Goal: Information Seeking & Learning: Learn about a topic

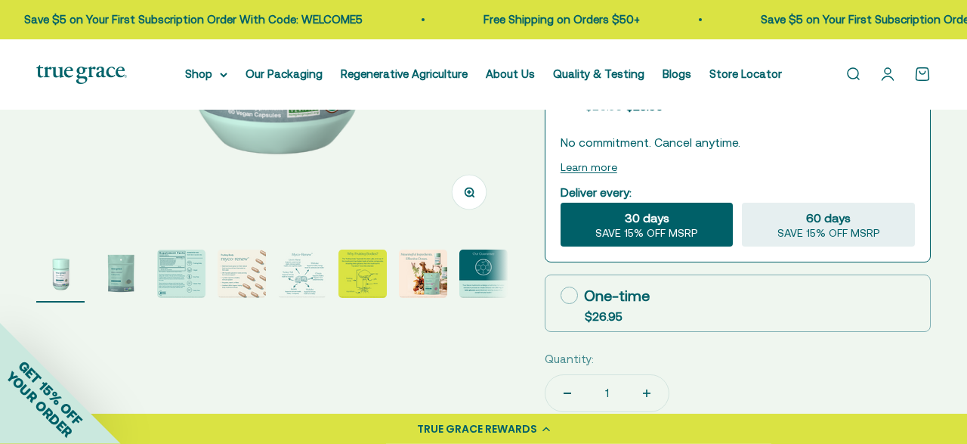
scroll to position [387, 0]
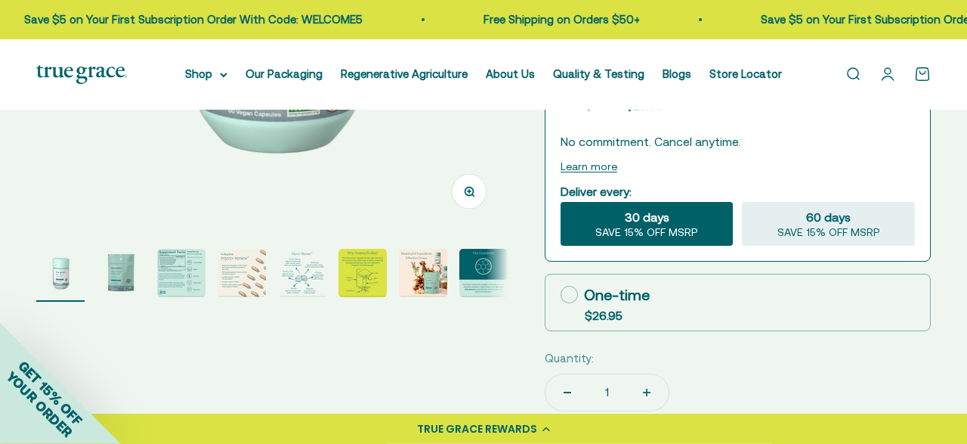
click at [176, 271] on img "Go to item 3" at bounding box center [181, 273] width 48 height 48
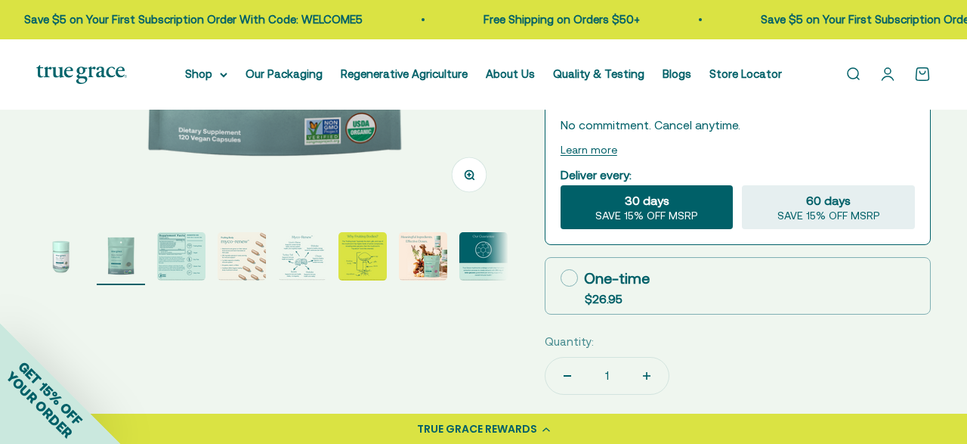
scroll to position [404, 0]
click at [199, 256] on img "Go to item 3" at bounding box center [181, 255] width 48 height 48
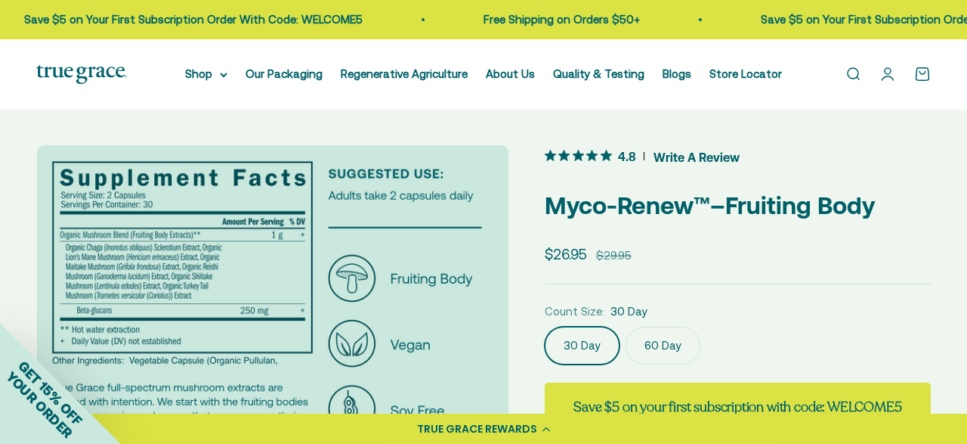
scroll to position [0, 0]
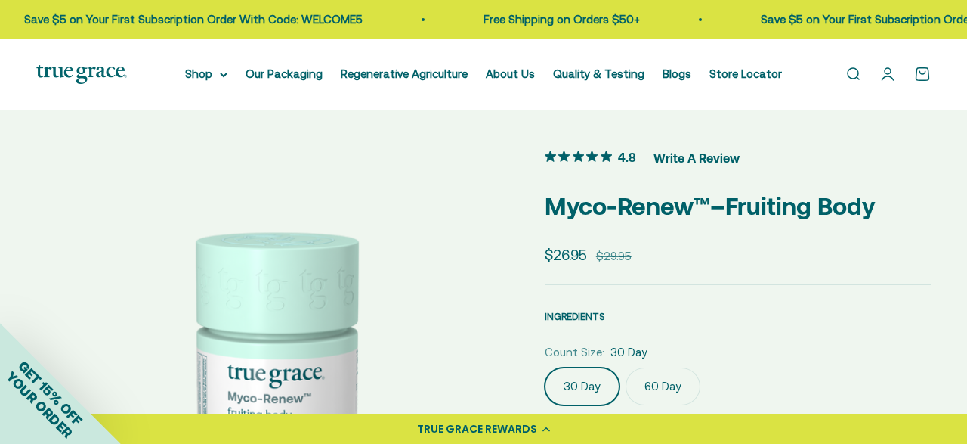
click at [578, 314] on span "INGREDIENTS" at bounding box center [575, 316] width 60 height 11
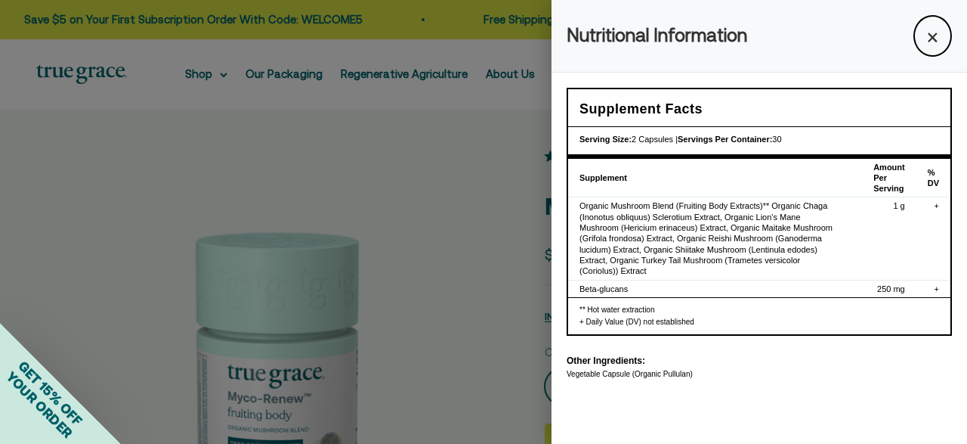
click at [499, 259] on div at bounding box center [483, 222] width 967 height 444
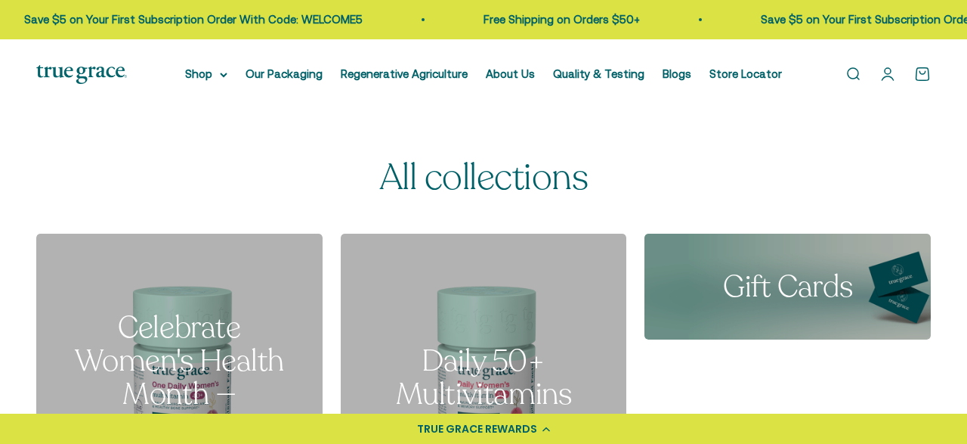
scroll to position [121, 0]
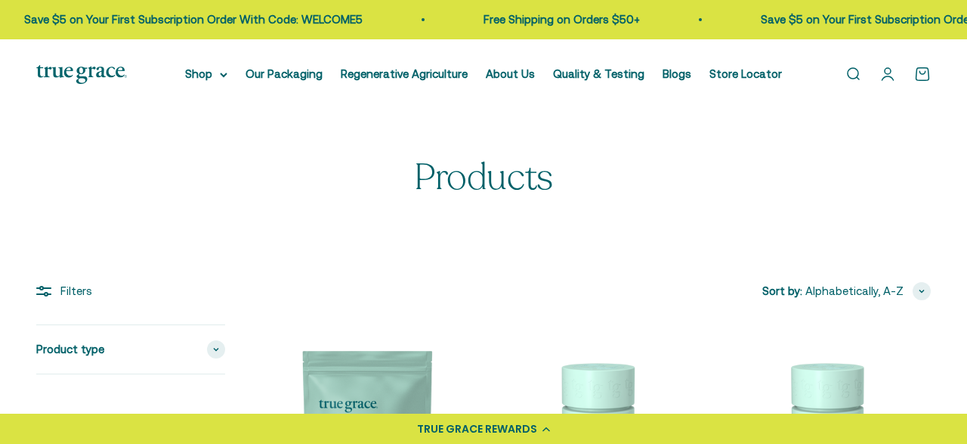
scroll to position [238, 0]
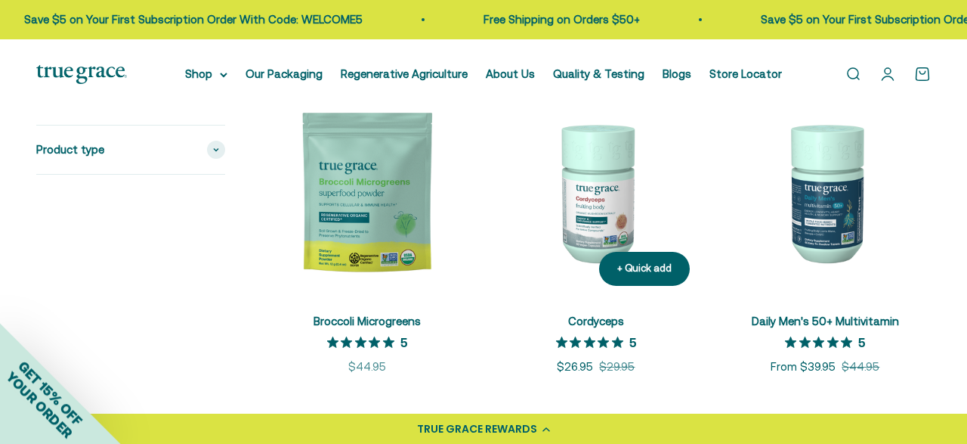
click at [578, 187] on img at bounding box center [595, 191] width 211 height 211
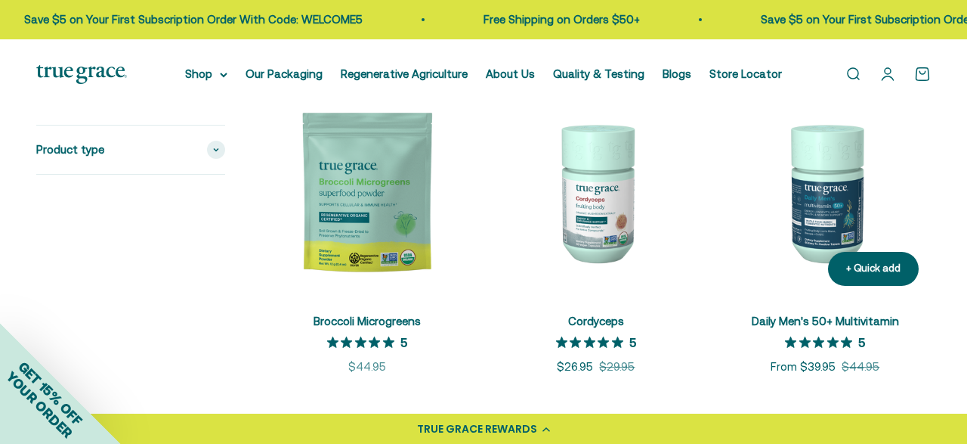
click at [808, 175] on img at bounding box center [825, 191] width 211 height 211
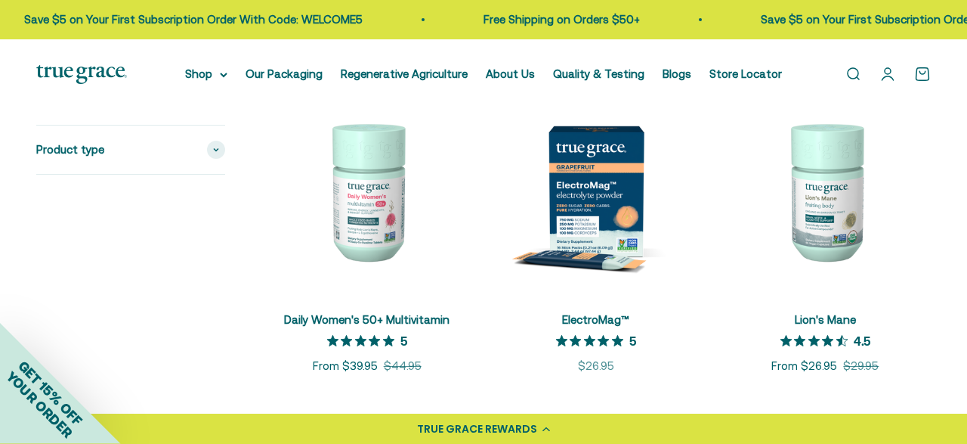
scroll to position [565, 0]
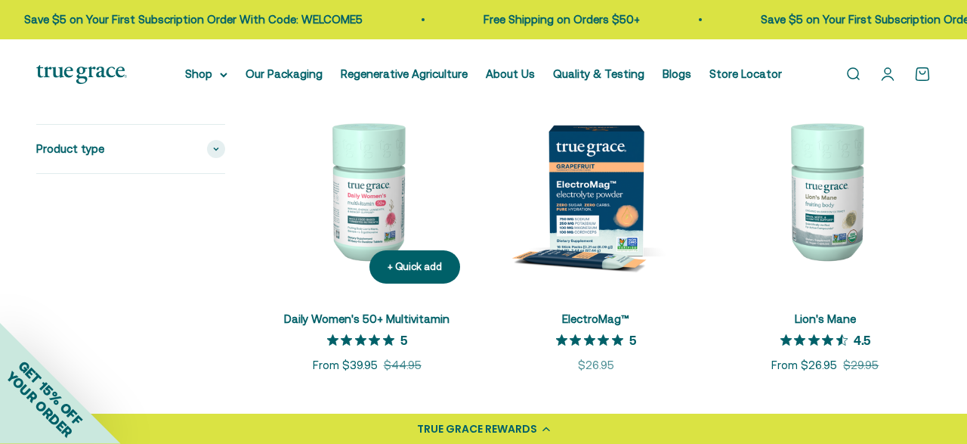
click at [425, 318] on link "Daily Women's 50+ Multivitamin" at bounding box center [366, 318] width 165 height 13
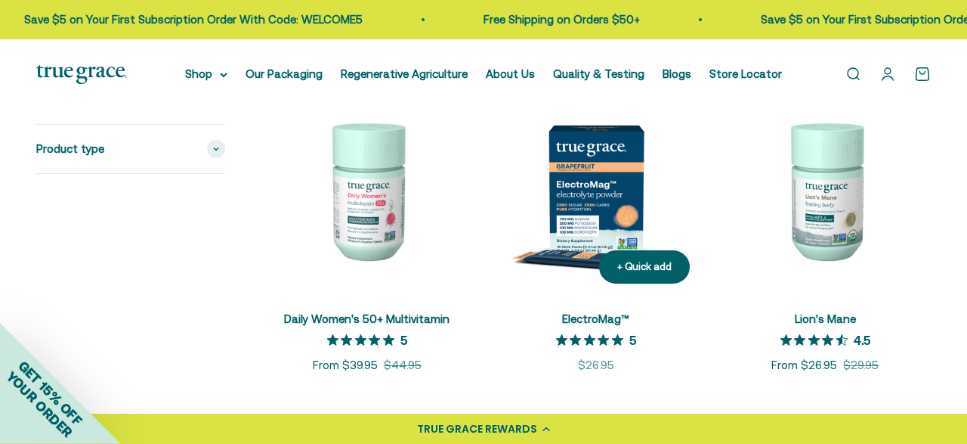
click at [606, 317] on link "ElectroMag™" at bounding box center [595, 318] width 67 height 13
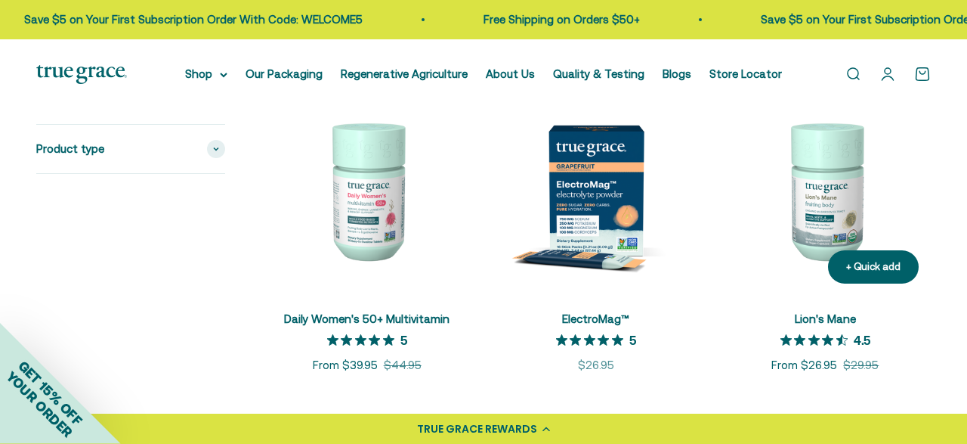
click at [814, 319] on link "Lion's Mane" at bounding box center [825, 318] width 61 height 13
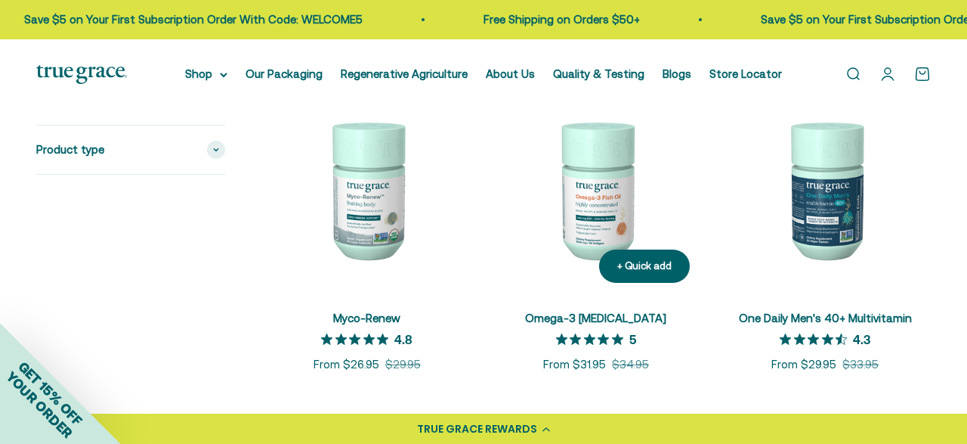
scroll to position [957, 0]
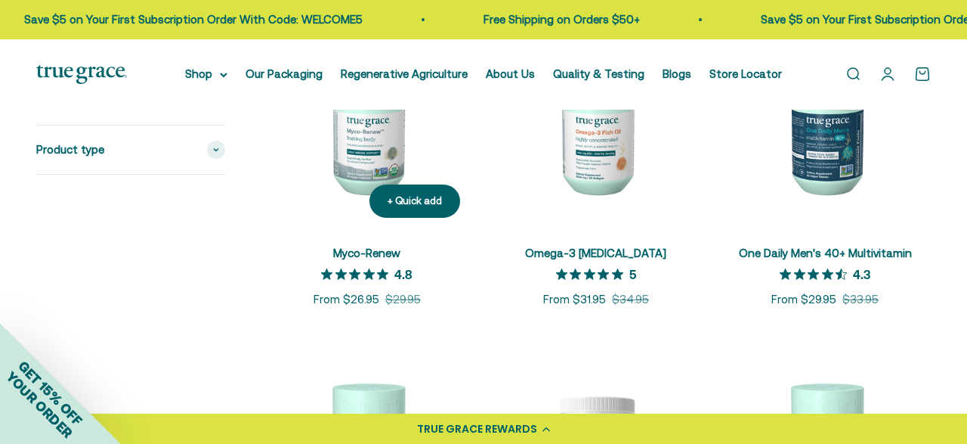
click at [365, 151] on img at bounding box center [366, 124] width 211 height 211
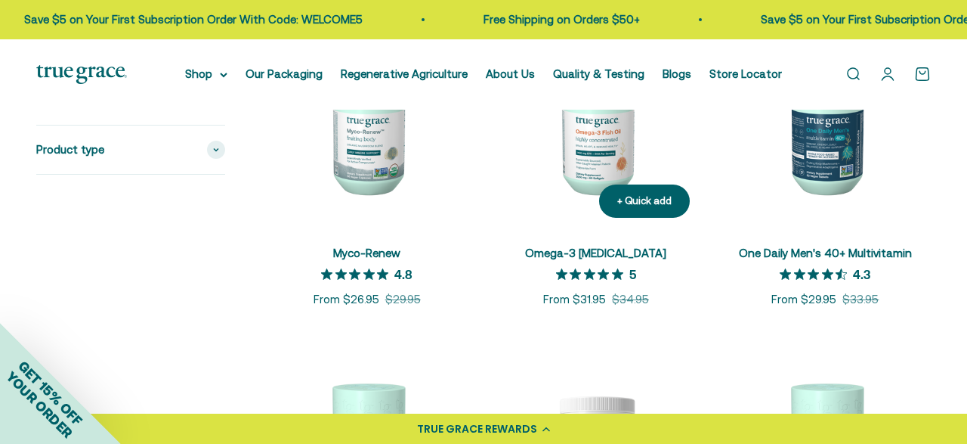
click at [577, 160] on img at bounding box center [595, 124] width 211 height 211
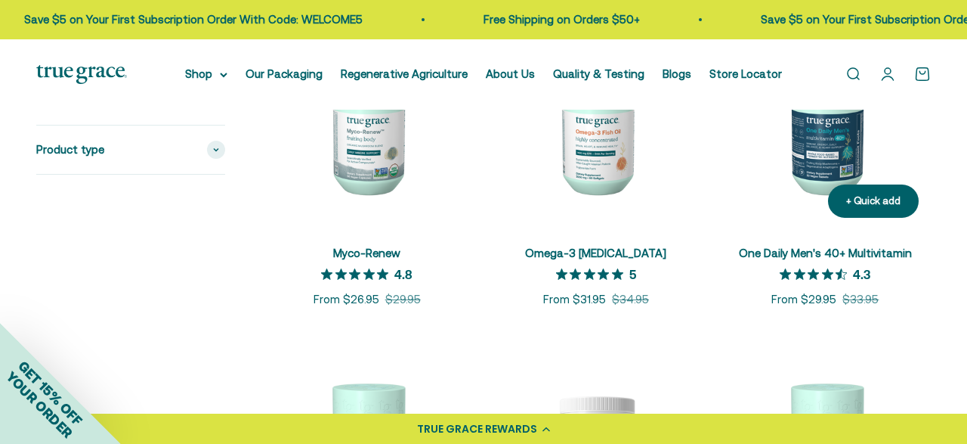
click at [806, 169] on img at bounding box center [825, 124] width 211 height 211
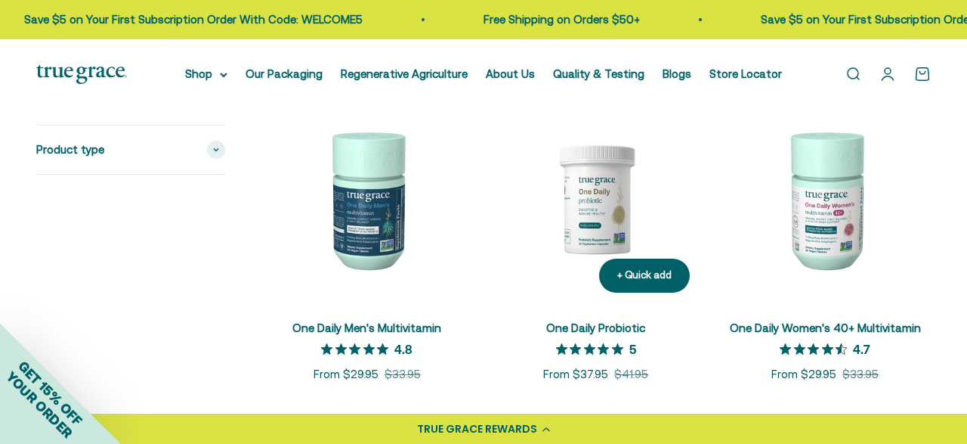
scroll to position [1210, 0]
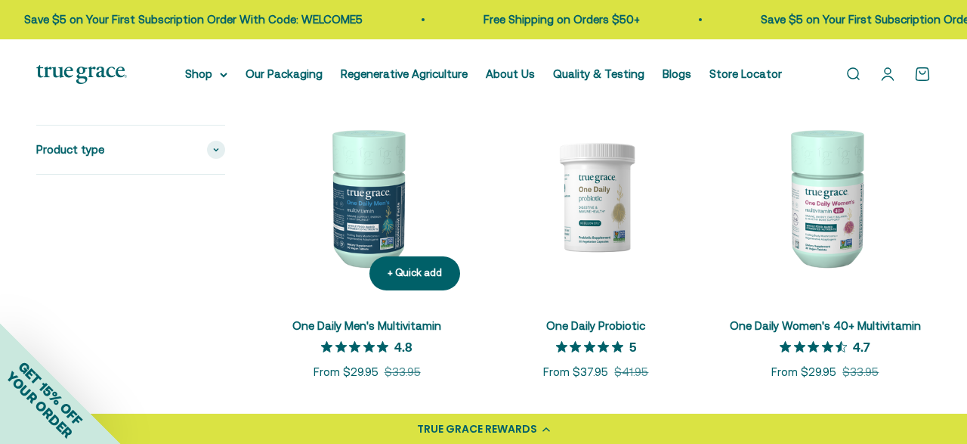
click at [413, 328] on link "One Daily Men's Multivitamin" at bounding box center [366, 325] width 149 height 13
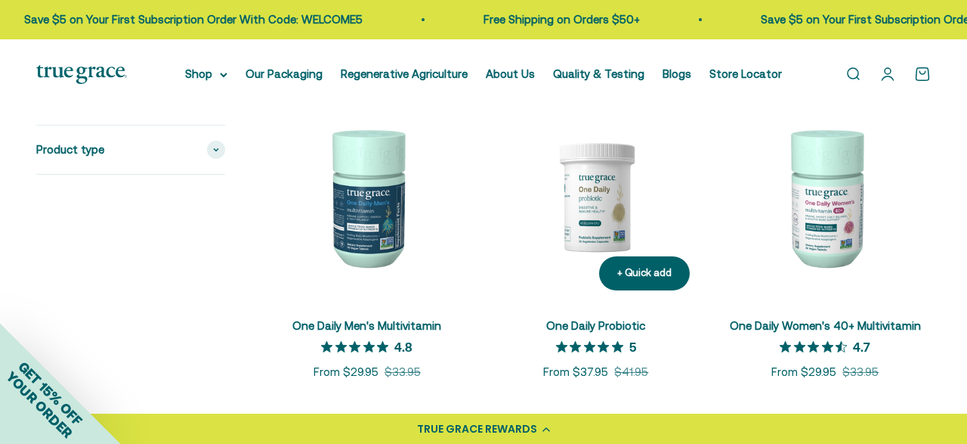
click at [589, 324] on link "One Daily Probiotic" at bounding box center [595, 325] width 99 height 13
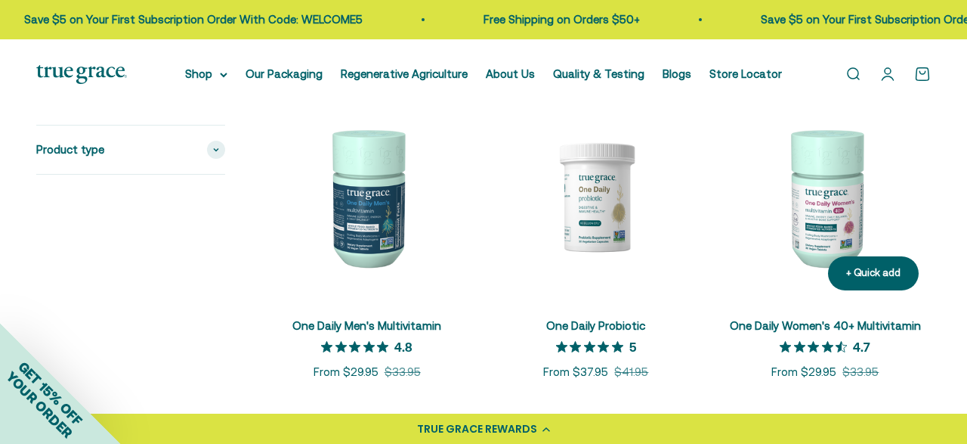
click at [784, 323] on link "One Daily Women's 40+ Multivitamin" at bounding box center [825, 325] width 191 height 13
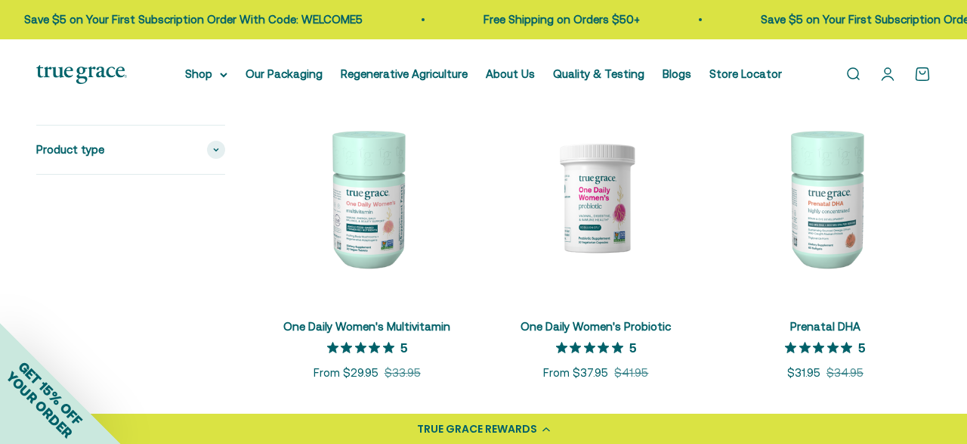
scroll to position [1537, 0]
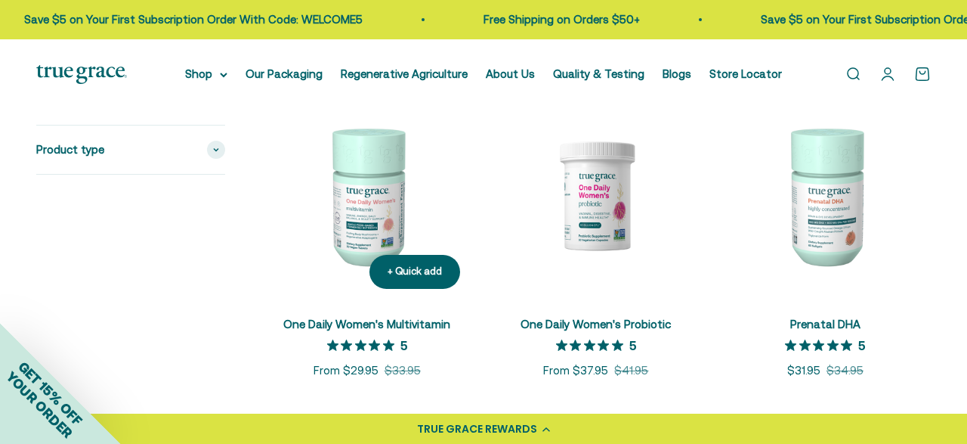
click at [422, 328] on link "One Daily Women's Multivitamin" at bounding box center [366, 323] width 167 height 13
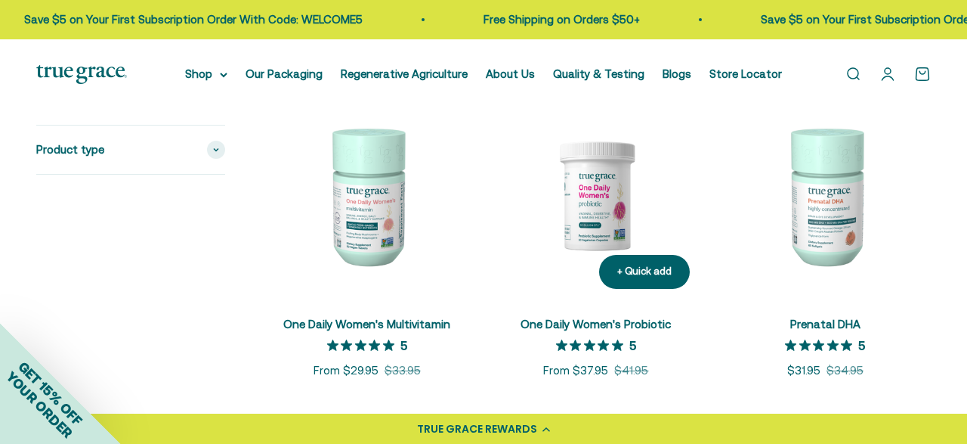
click at [608, 322] on link "One Daily Women's Probiotic" at bounding box center [596, 323] width 150 height 13
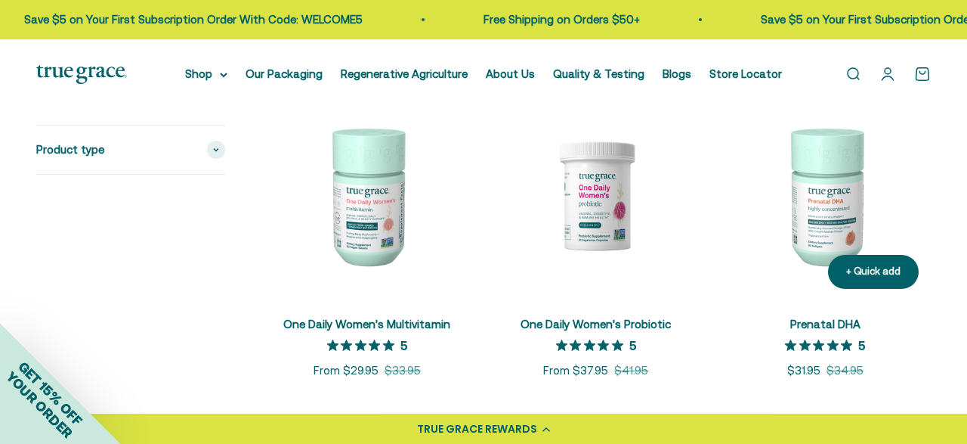
click at [806, 328] on link "Prenatal DHA" at bounding box center [825, 323] width 70 height 13
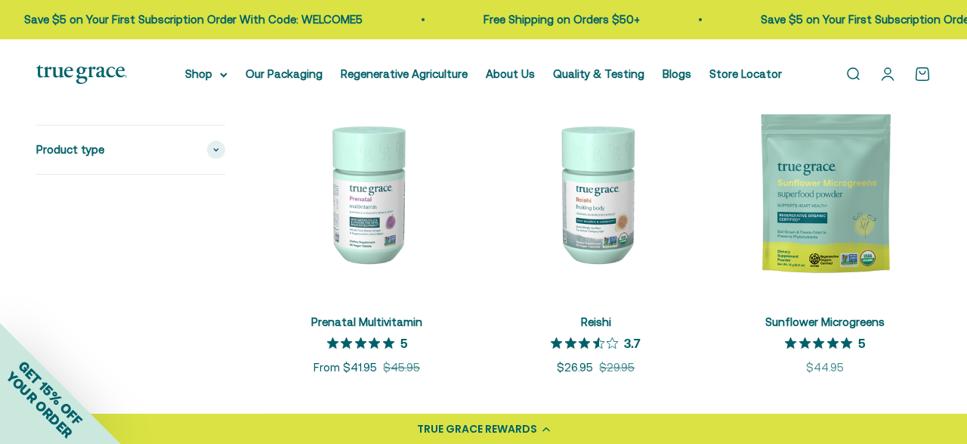
scroll to position [1890, 0]
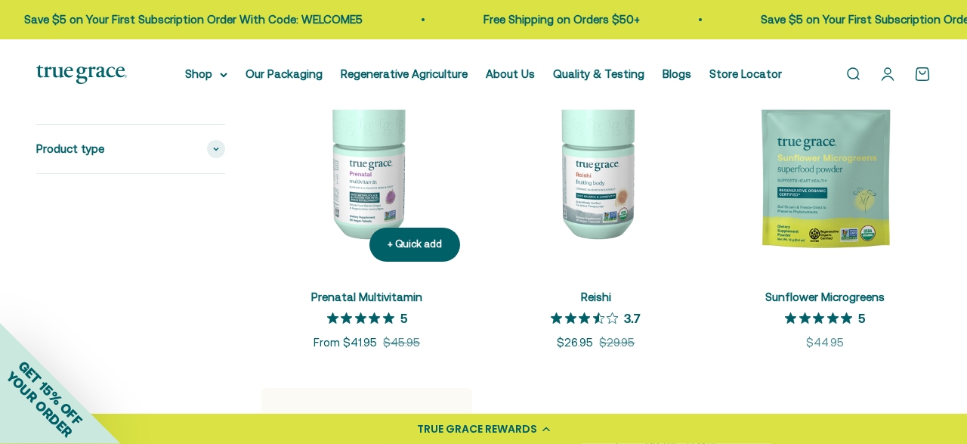
click at [383, 203] on img at bounding box center [366, 168] width 211 height 211
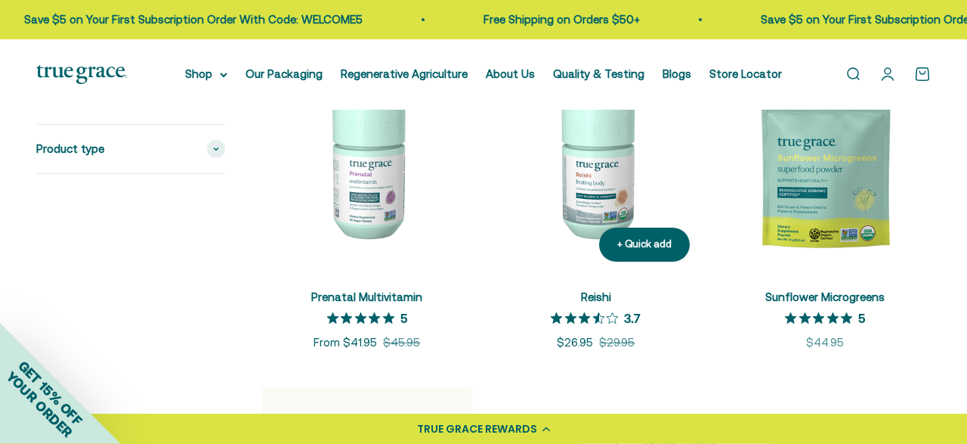
click at [609, 188] on img at bounding box center [595, 168] width 211 height 211
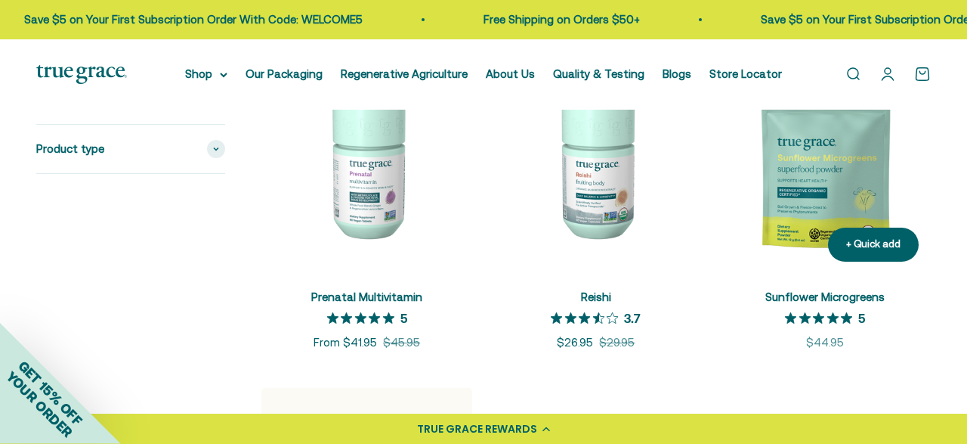
click at [775, 194] on img at bounding box center [825, 168] width 211 height 211
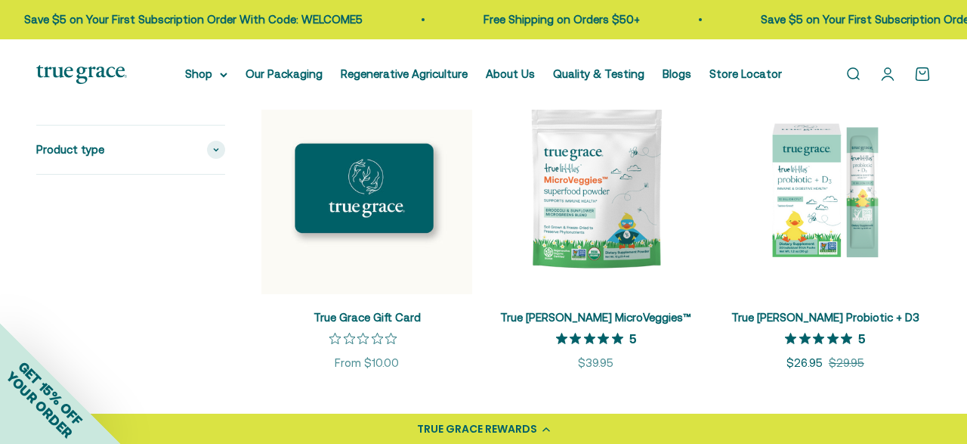
scroll to position [2196, 0]
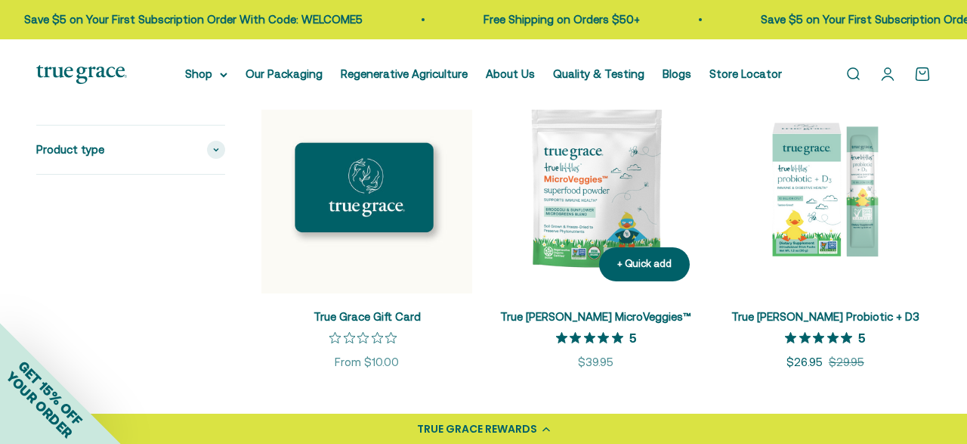
click at [574, 253] on img at bounding box center [595, 187] width 211 height 211
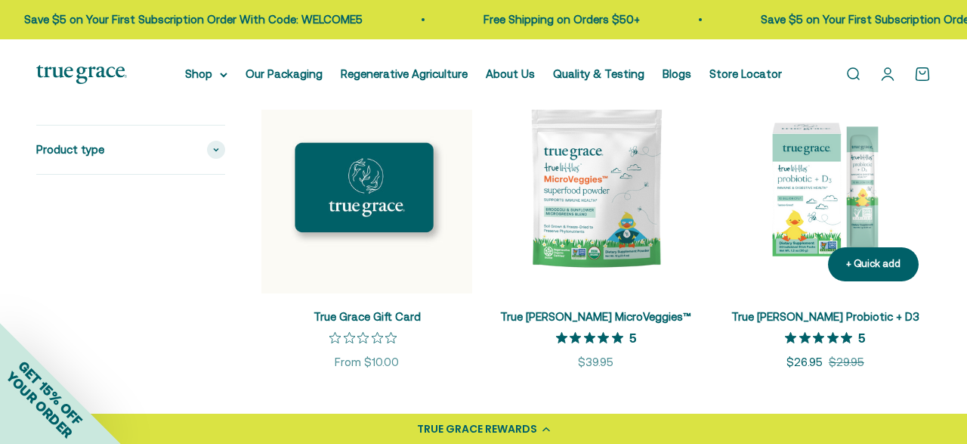
click at [814, 224] on img at bounding box center [825, 187] width 211 height 211
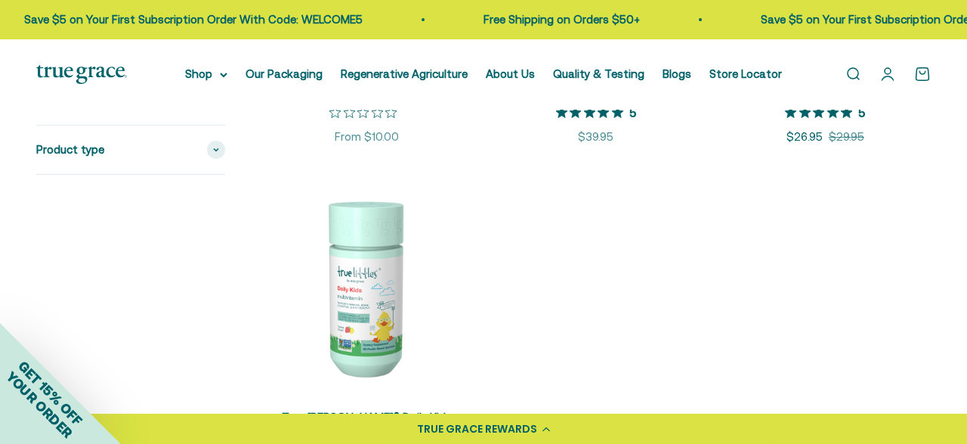
scroll to position [2422, 0]
click at [376, 296] on img at bounding box center [366, 286] width 211 height 211
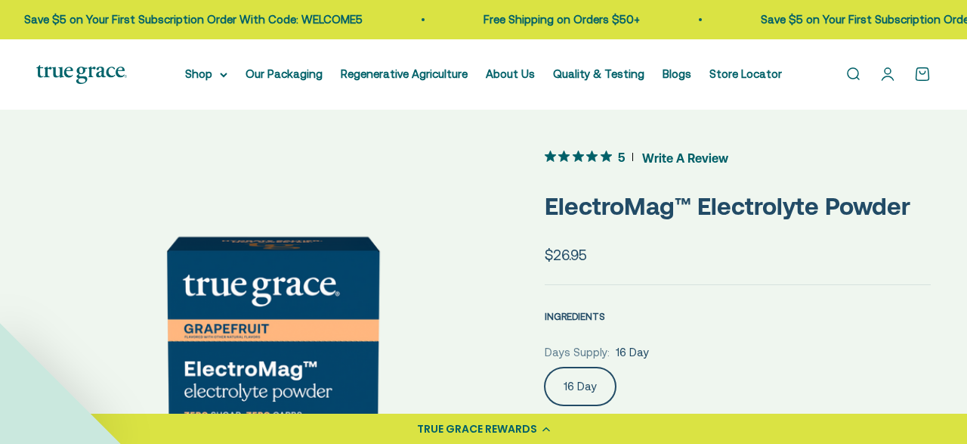
click at [595, 312] on span "INGREDIENTS" at bounding box center [575, 316] width 60 height 11
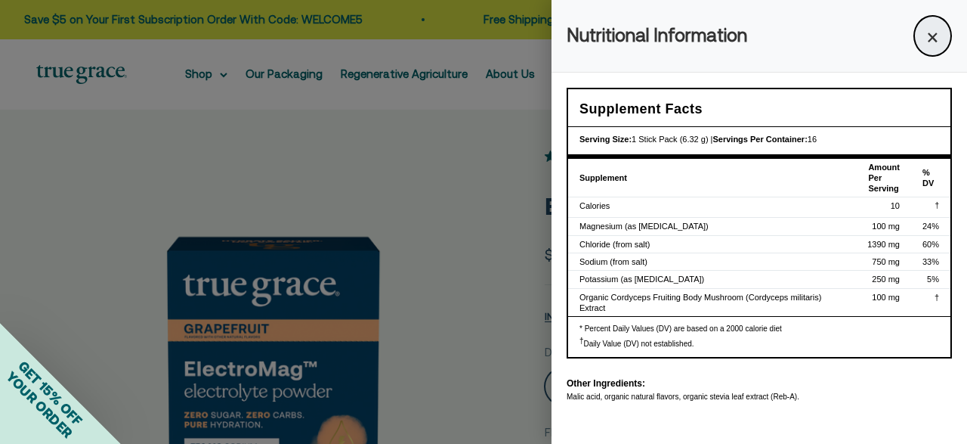
click at [941, 36] on button "×" at bounding box center [933, 36] width 39 height 42
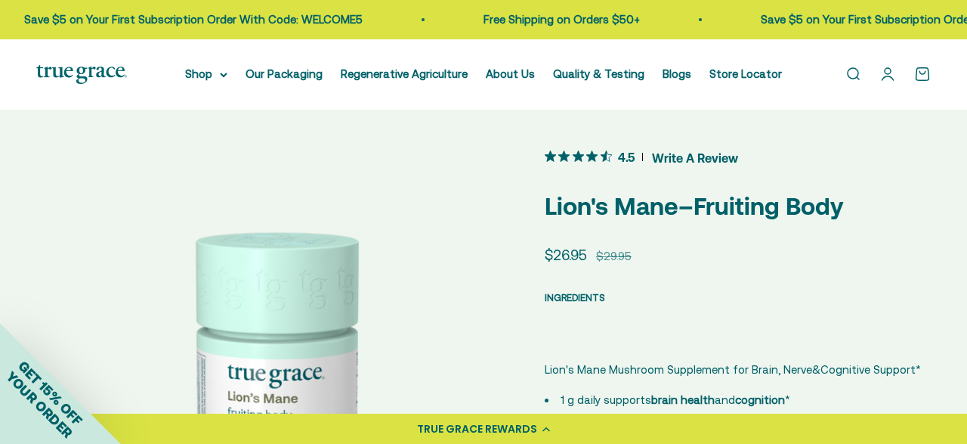
click at [571, 294] on span "INGREDIENTS" at bounding box center [575, 297] width 60 height 11
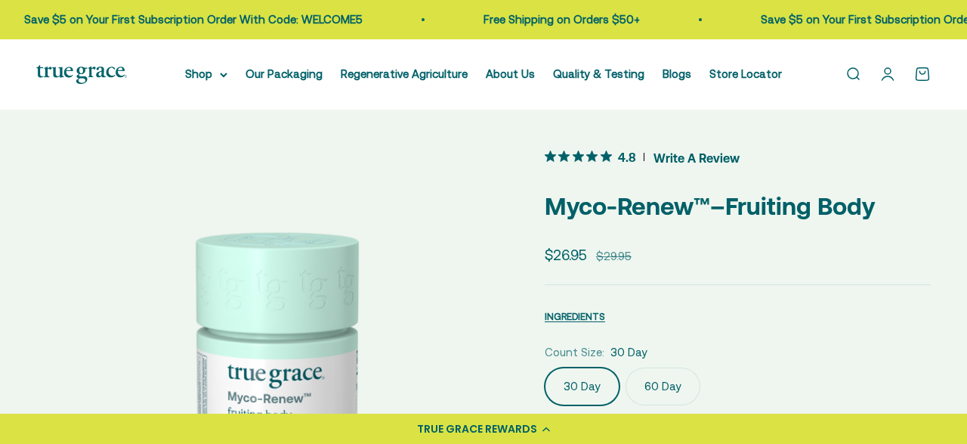
click at [589, 314] on span "INGREDIENTS" at bounding box center [575, 316] width 60 height 11
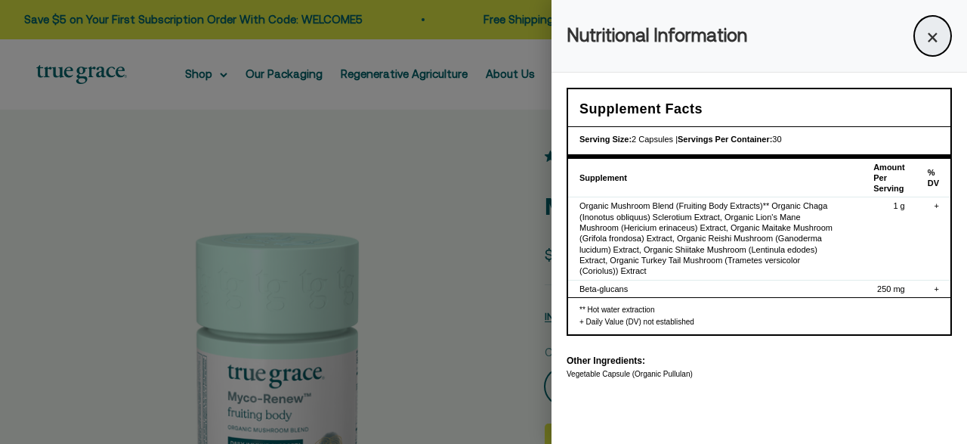
click at [924, 37] on button "×" at bounding box center [933, 36] width 39 height 42
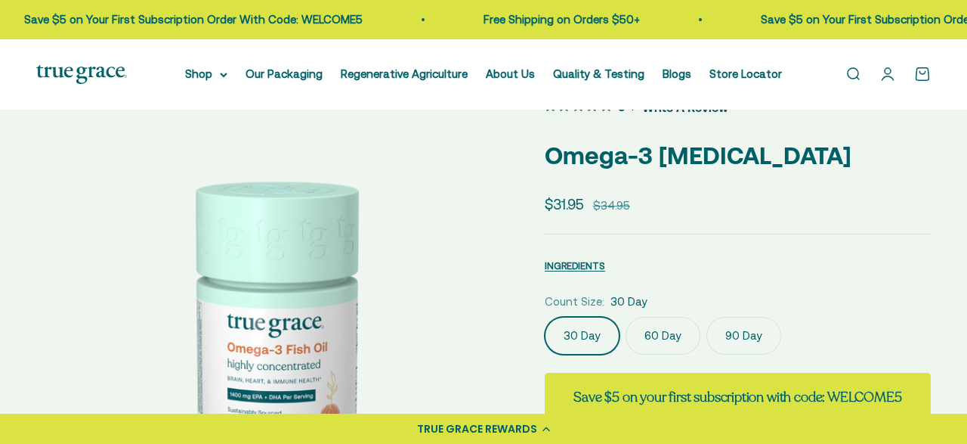
scroll to position [54, 0]
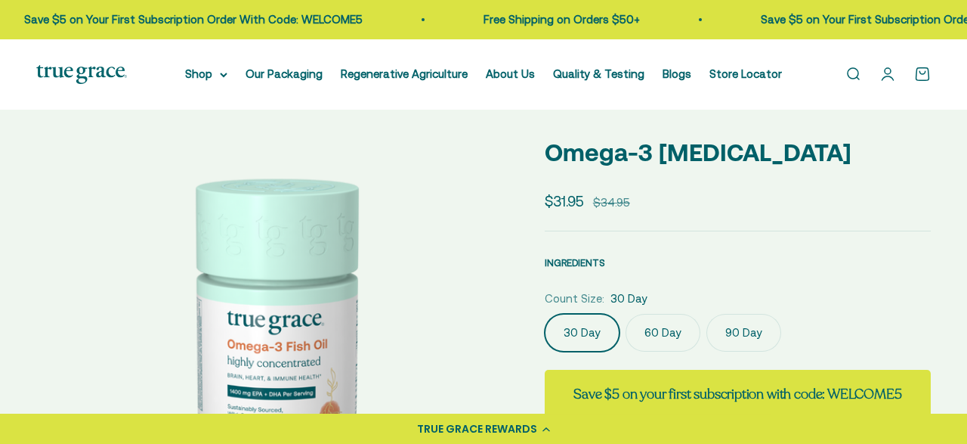
click at [573, 265] on span "INGREDIENTS" at bounding box center [575, 262] width 60 height 11
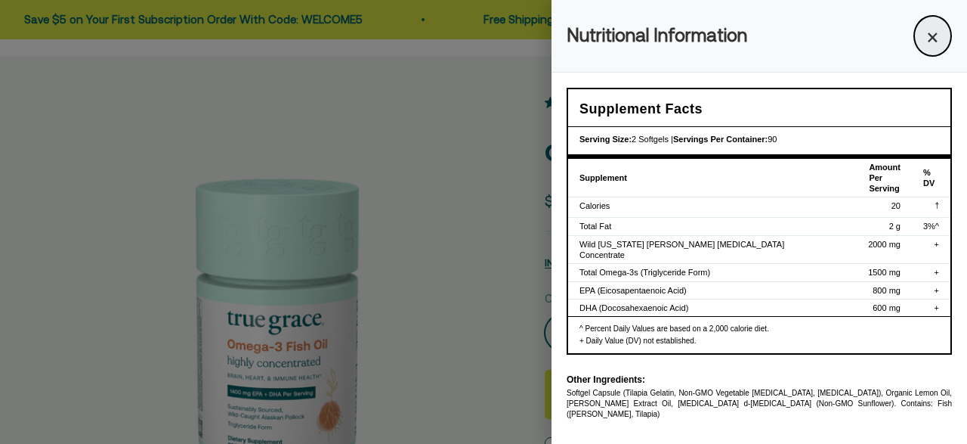
click at [943, 32] on button "×" at bounding box center [933, 36] width 39 height 42
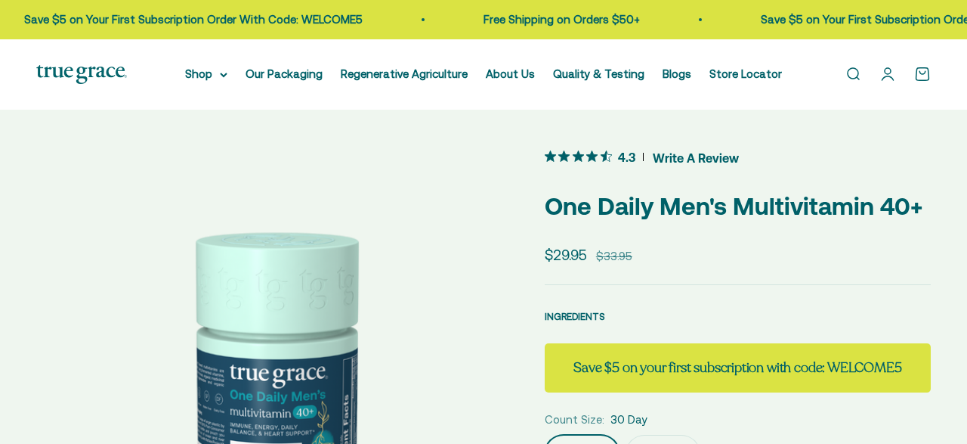
click at [588, 318] on span "INGREDIENTS" at bounding box center [575, 316] width 60 height 11
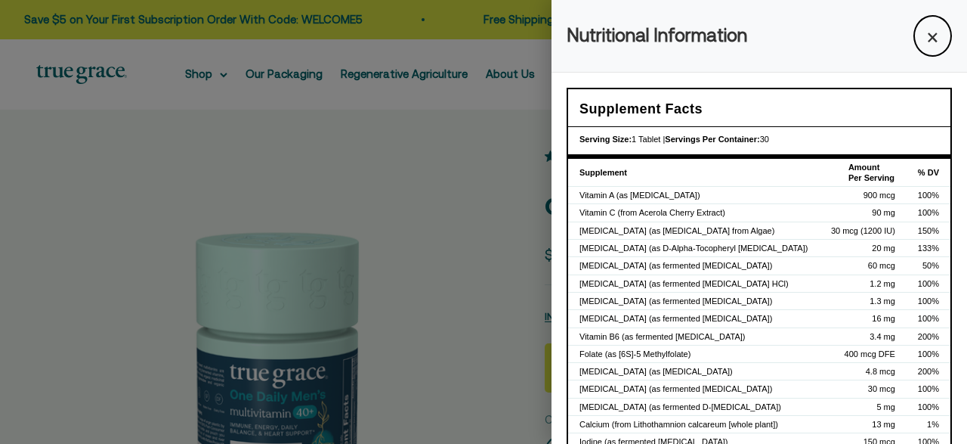
click at [525, 251] on div at bounding box center [483, 222] width 967 height 444
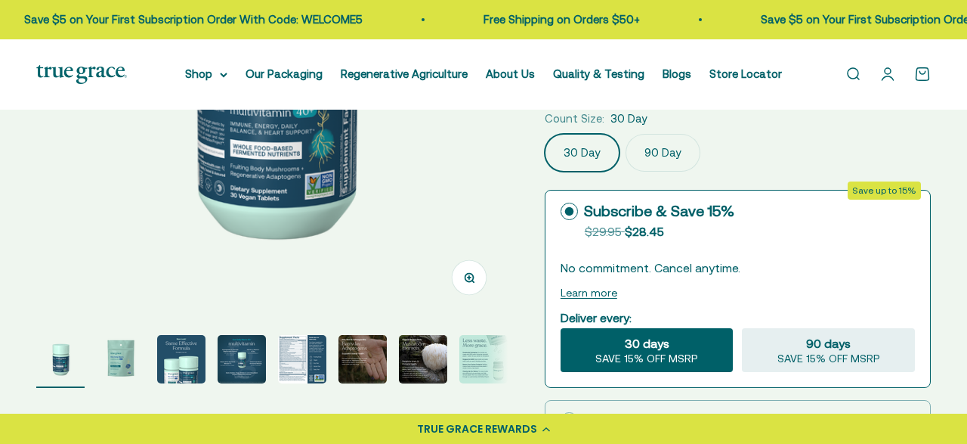
scroll to position [302, 0]
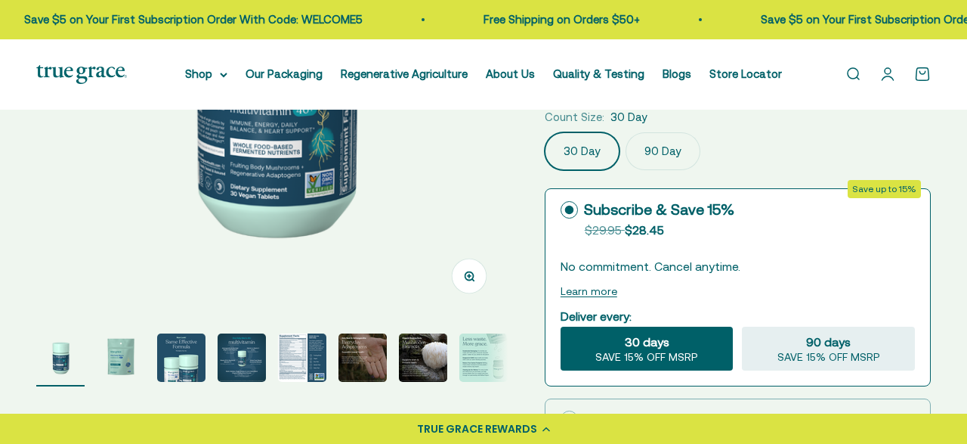
click at [293, 341] on img "Go to item 5" at bounding box center [302, 357] width 48 height 48
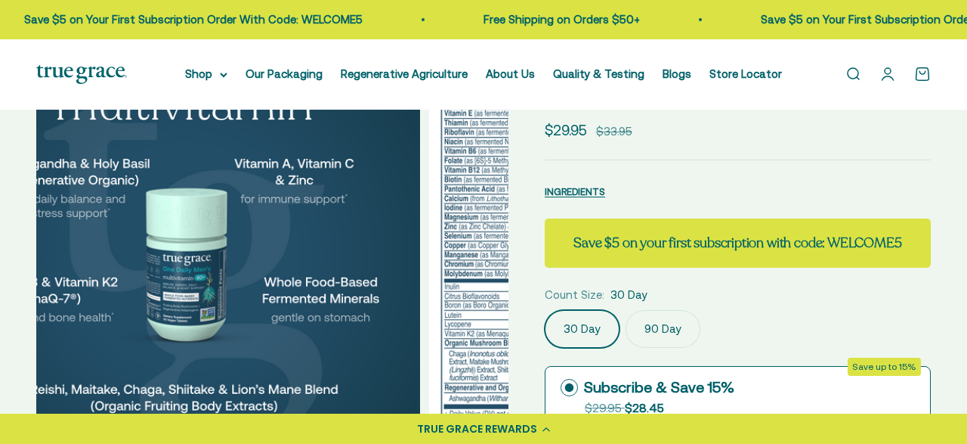
scroll to position [0, 1806]
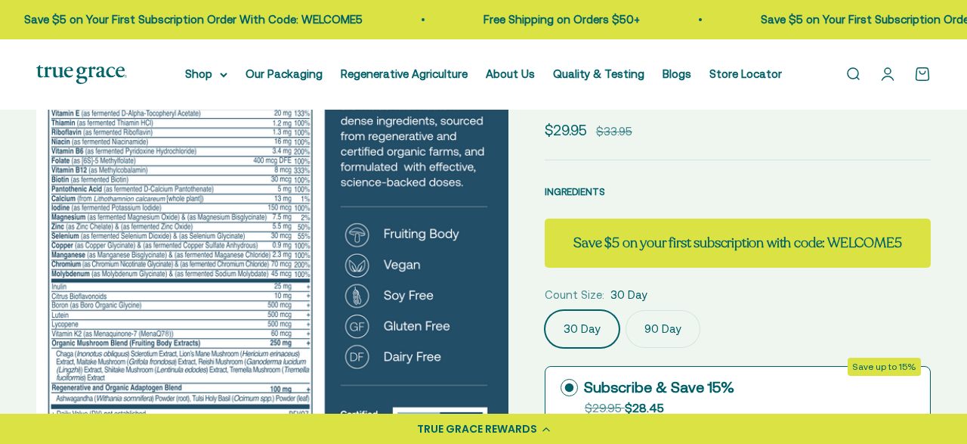
click at [595, 191] on span "INGREDIENTS" at bounding box center [575, 191] width 60 height 11
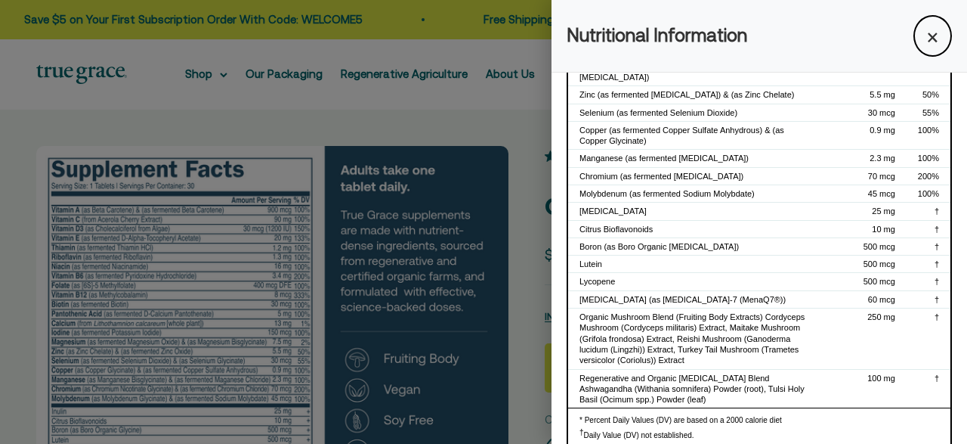
click at [329, 308] on div at bounding box center [483, 222] width 967 height 444
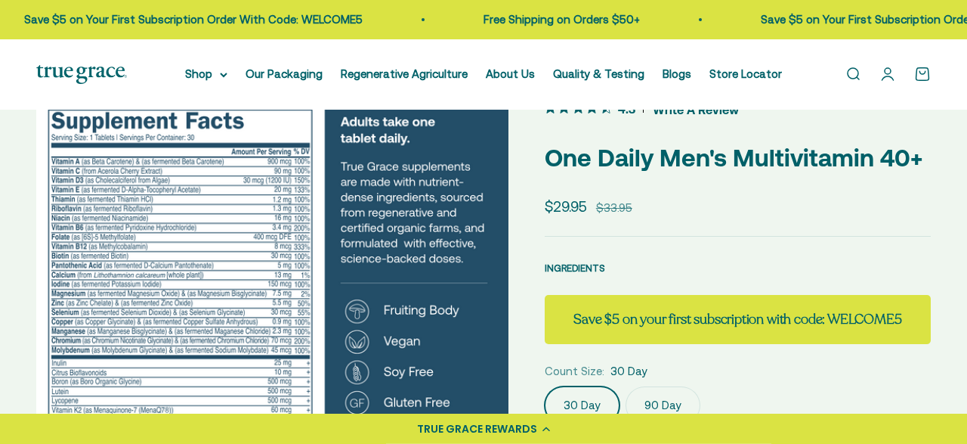
click at [568, 264] on span "INGREDIENTS" at bounding box center [575, 267] width 60 height 11
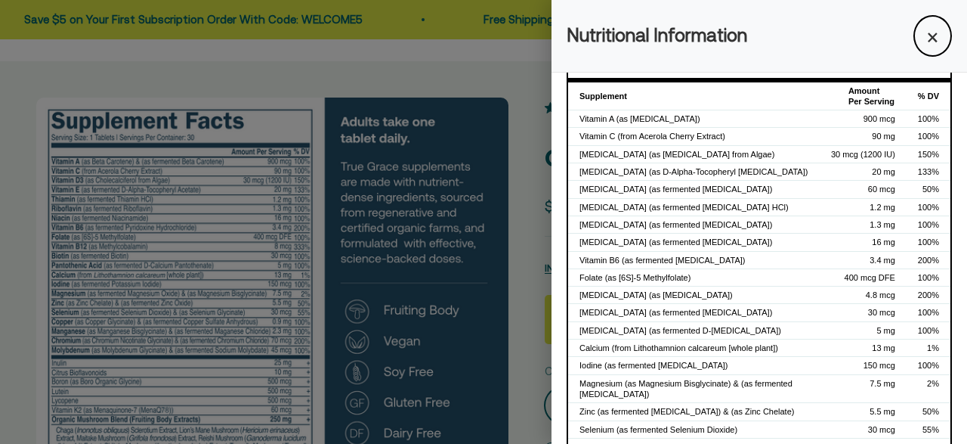
scroll to position [0, 0]
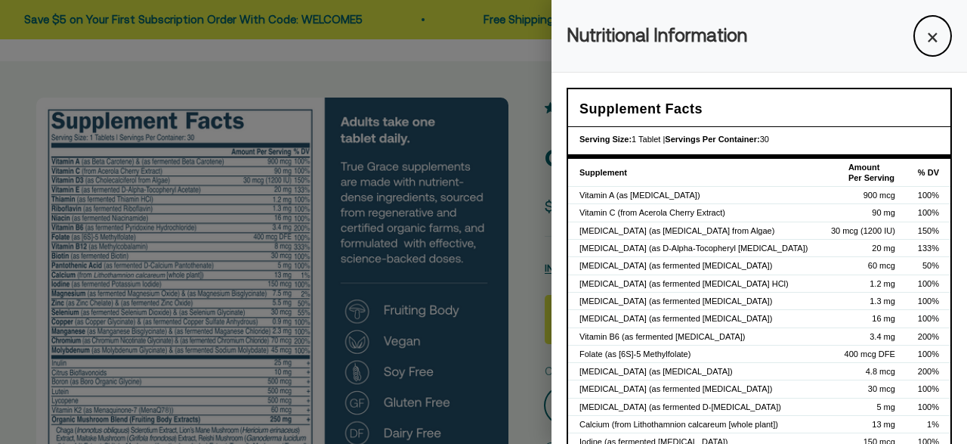
click at [530, 146] on div at bounding box center [483, 222] width 967 height 444
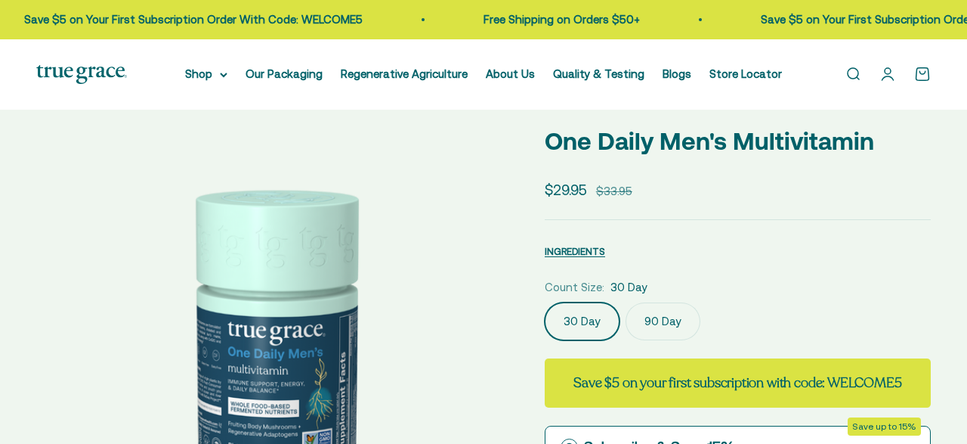
scroll to position [380, 0]
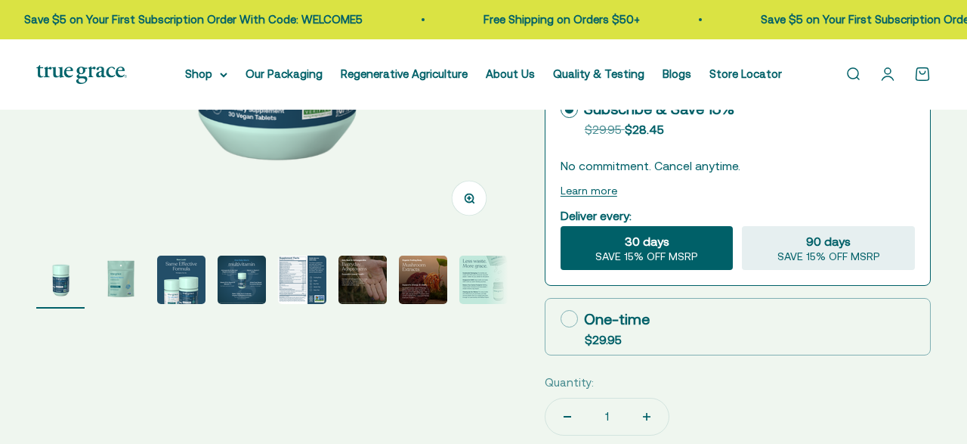
click at [305, 281] on img "Go to item 5" at bounding box center [302, 279] width 48 height 48
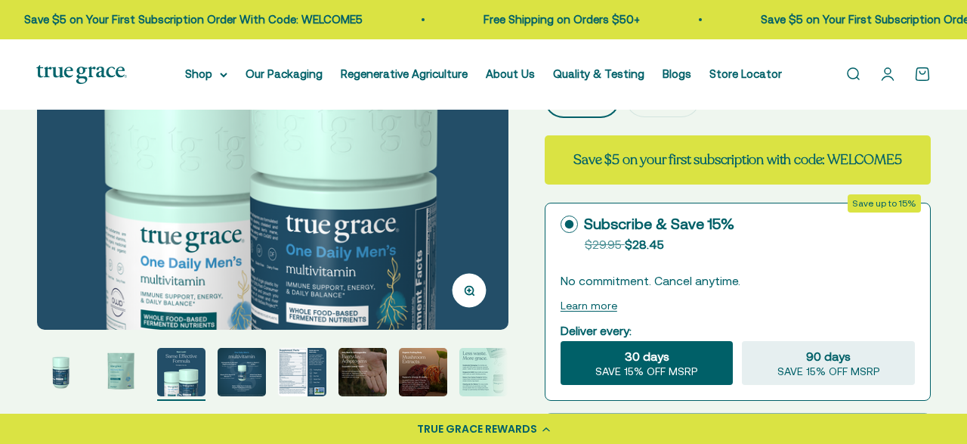
scroll to position [286, 0]
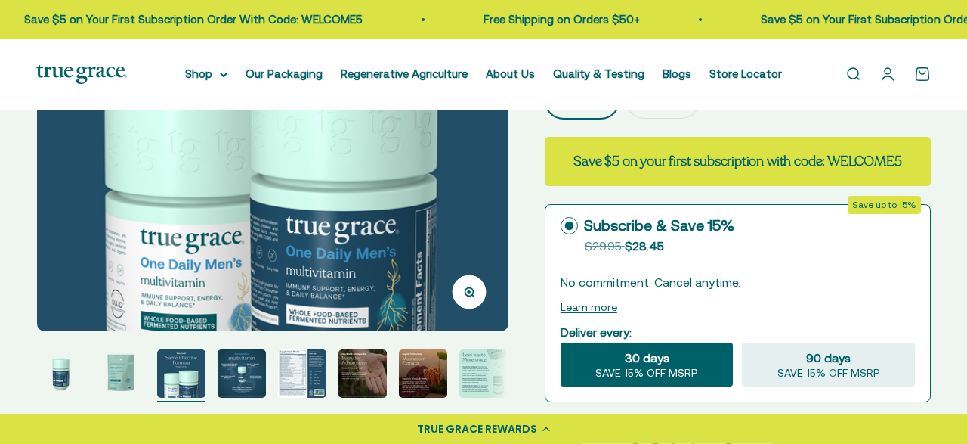
click at [303, 366] on img "Go to item 5" at bounding box center [302, 373] width 48 height 48
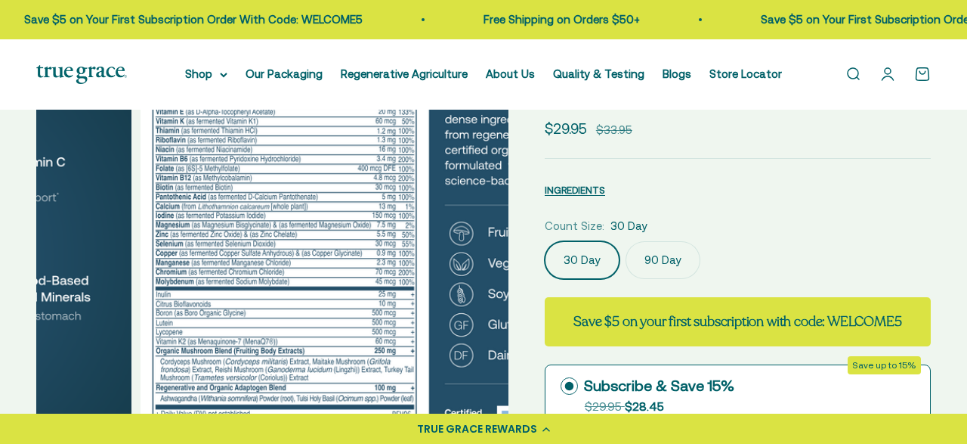
scroll to position [0, 0]
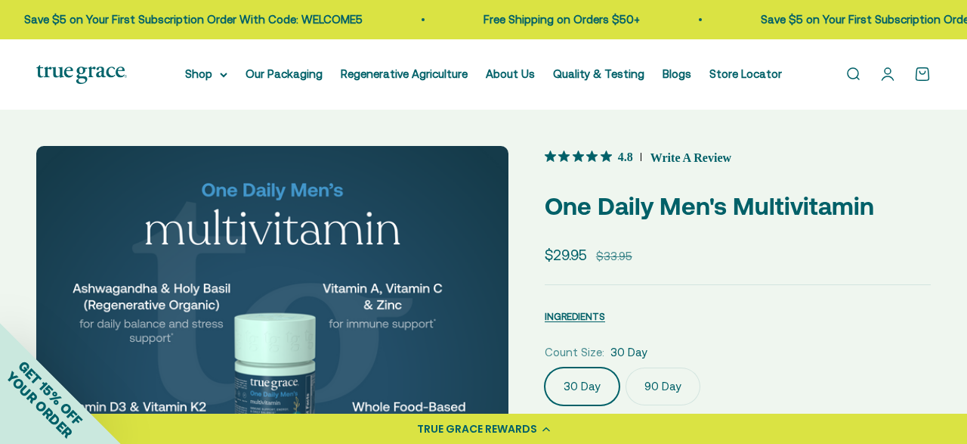
click at [445, 307] on img at bounding box center [272, 382] width 472 height 472
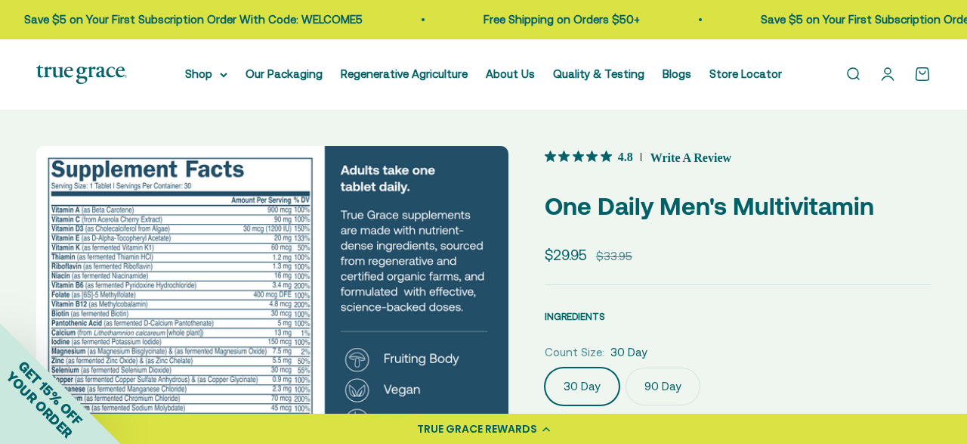
click at [592, 314] on span "INGREDIENTS" at bounding box center [575, 316] width 60 height 11
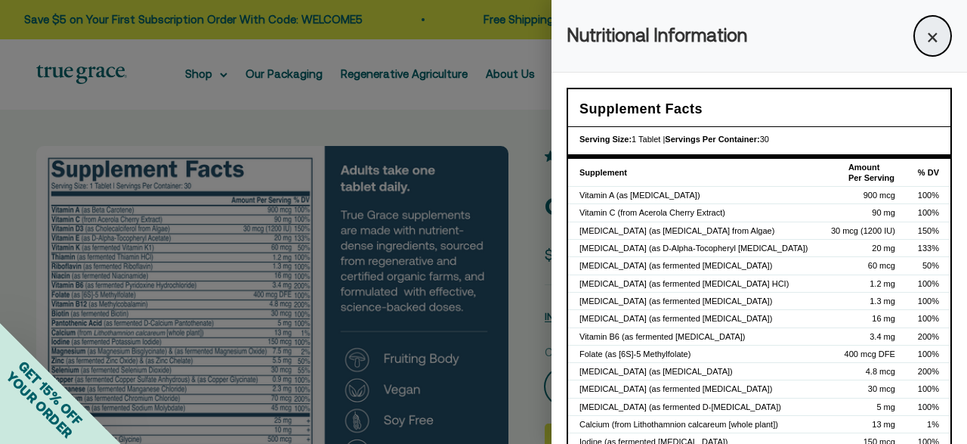
click at [935, 33] on button "×" at bounding box center [933, 36] width 39 height 42
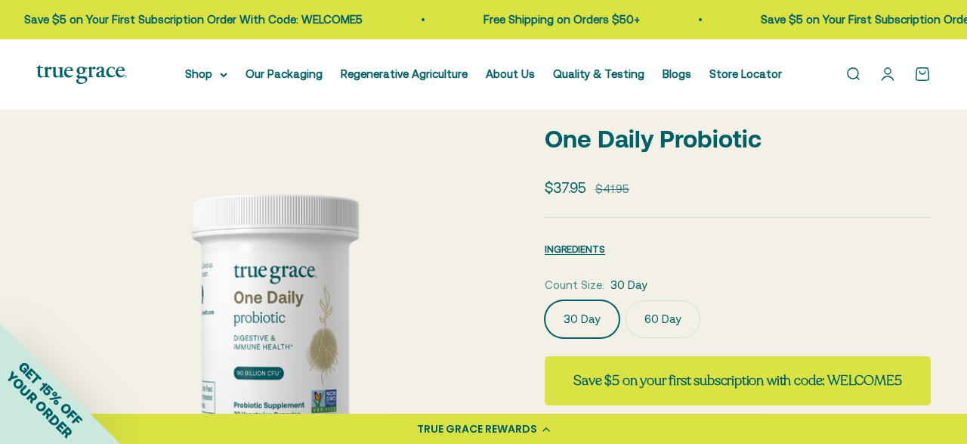
scroll to position [73, 0]
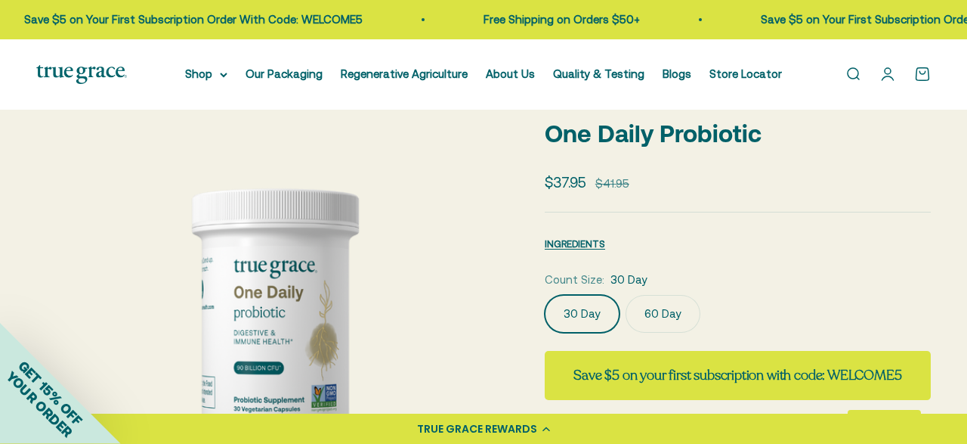
click at [583, 237] on button "INGREDIENTS" at bounding box center [575, 243] width 60 height 18
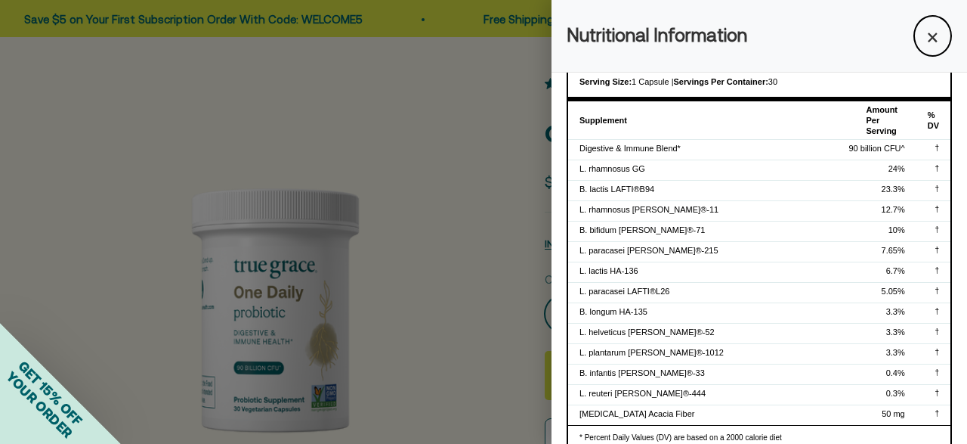
scroll to position [135, 0]
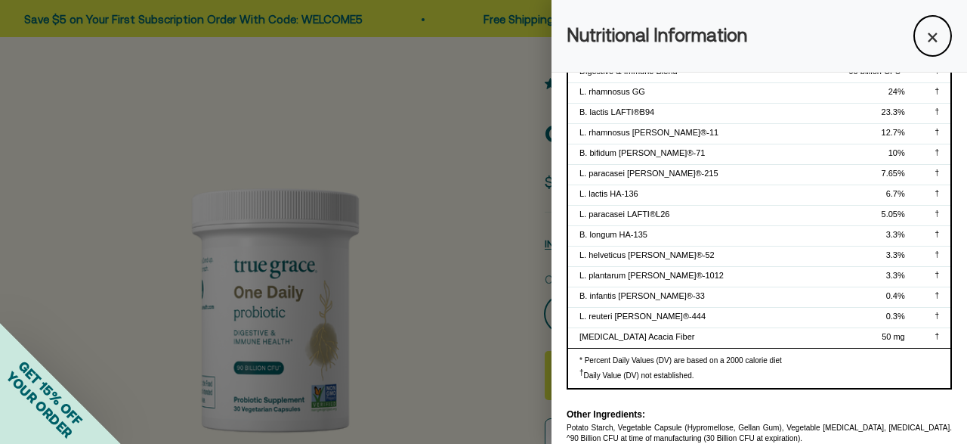
click at [526, 279] on div at bounding box center [483, 222] width 967 height 444
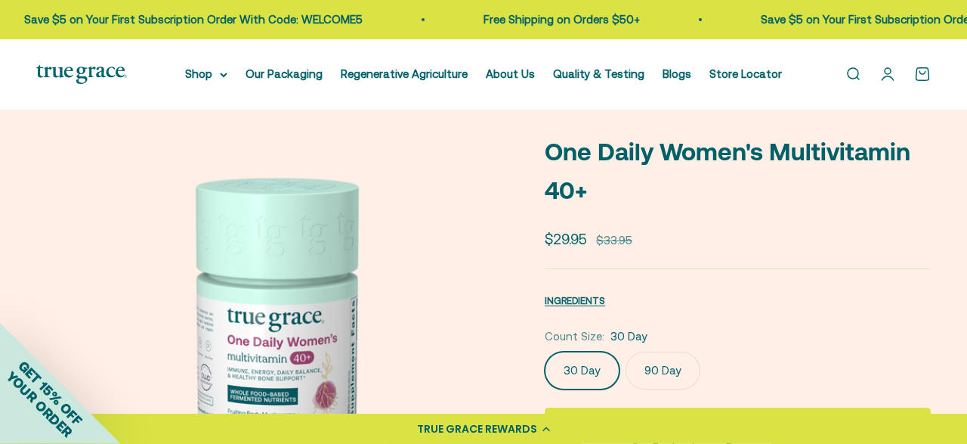
scroll to position [57, 0]
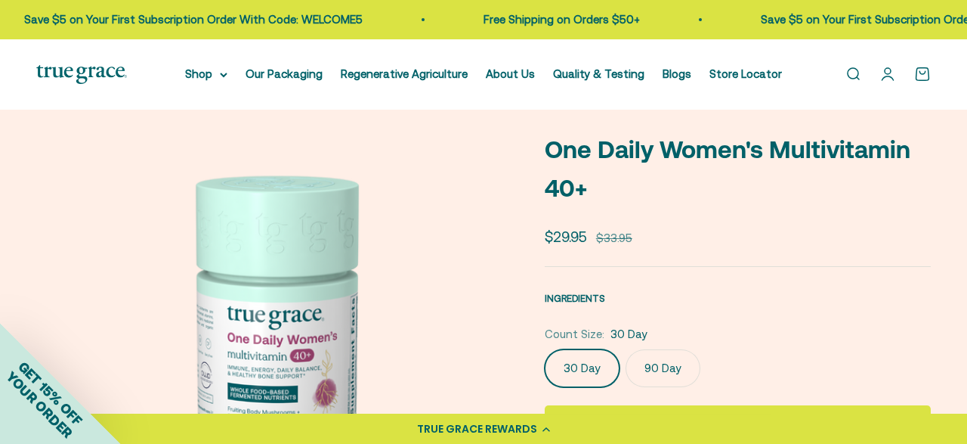
click at [568, 294] on span "INGREDIENTS" at bounding box center [575, 297] width 60 height 11
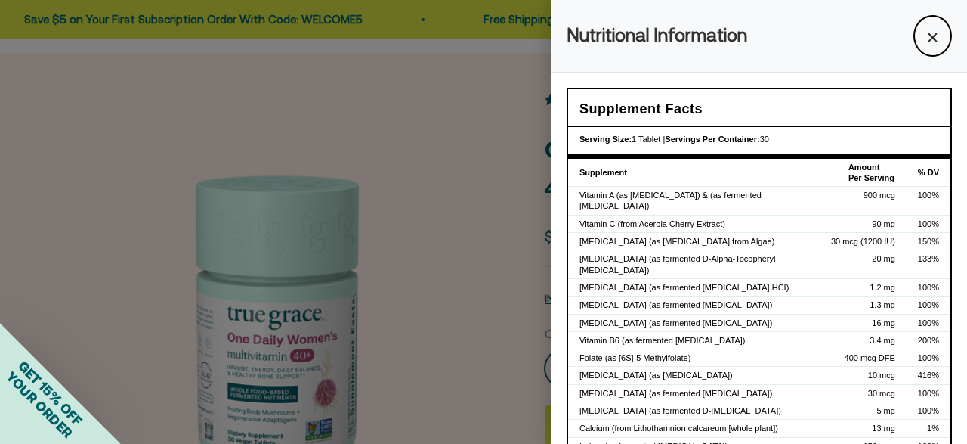
click at [490, 291] on div at bounding box center [483, 222] width 967 height 444
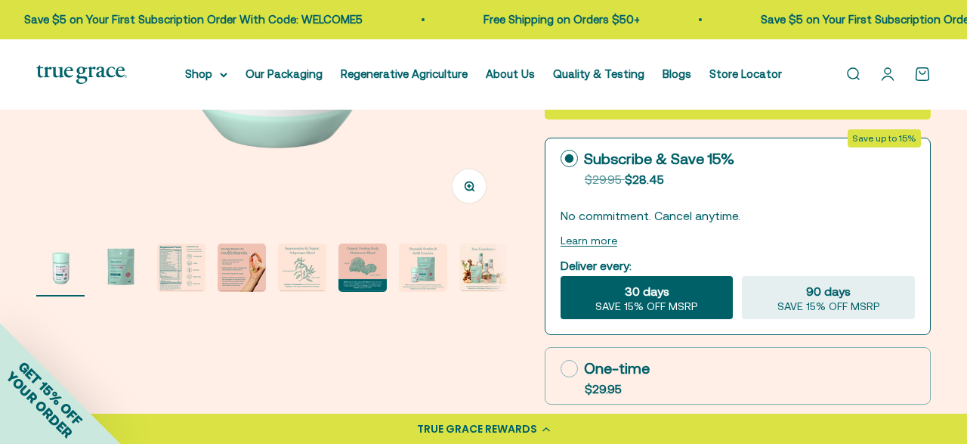
scroll to position [393, 0]
click at [199, 259] on img "Go to item 3" at bounding box center [181, 267] width 48 height 48
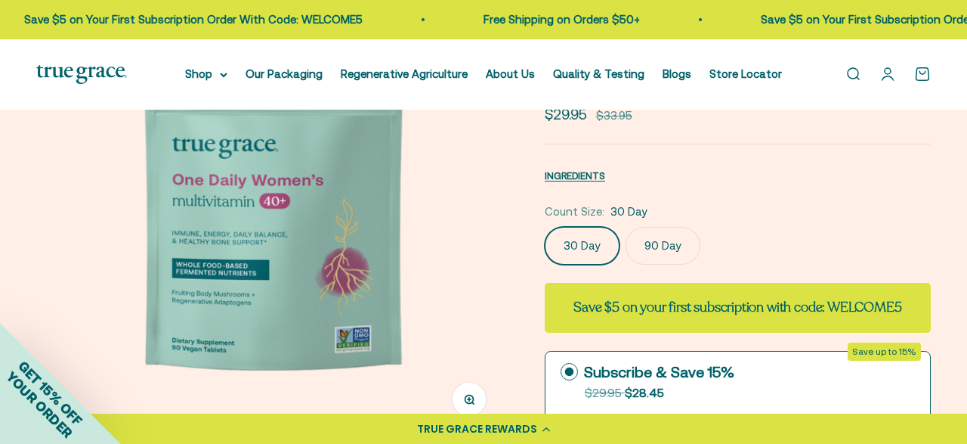
scroll to position [0, 481]
click at [463, 274] on img at bounding box center [273, 203] width 472 height 472
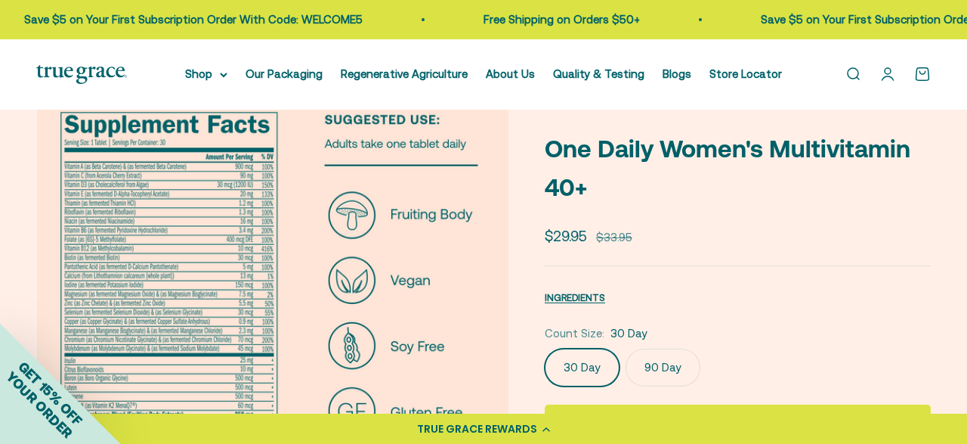
scroll to position [58, 0]
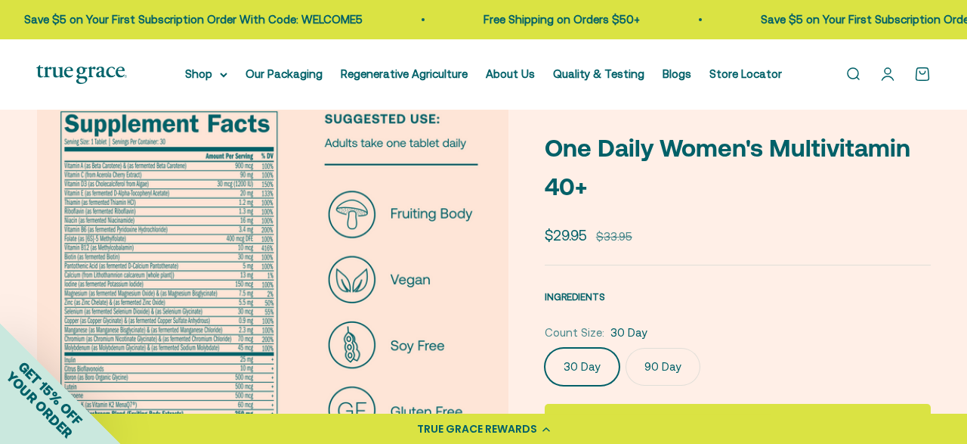
click at [555, 296] on span "INGREDIENTS" at bounding box center [575, 296] width 60 height 11
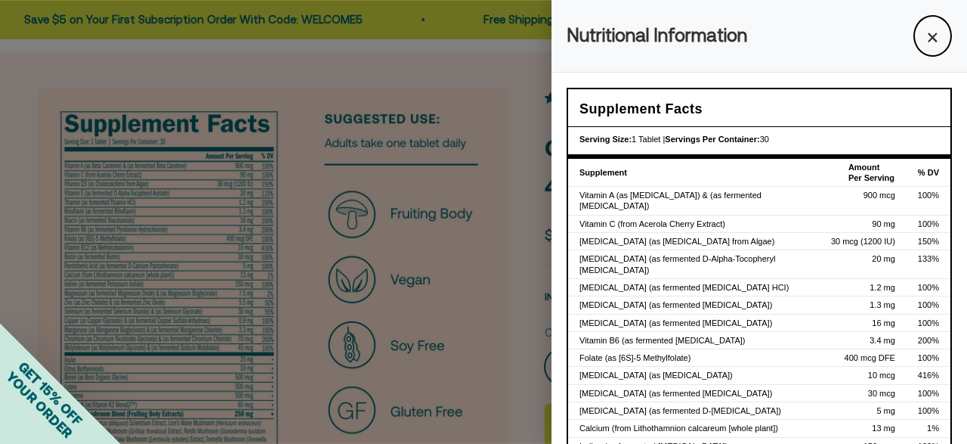
scroll to position [0, 0]
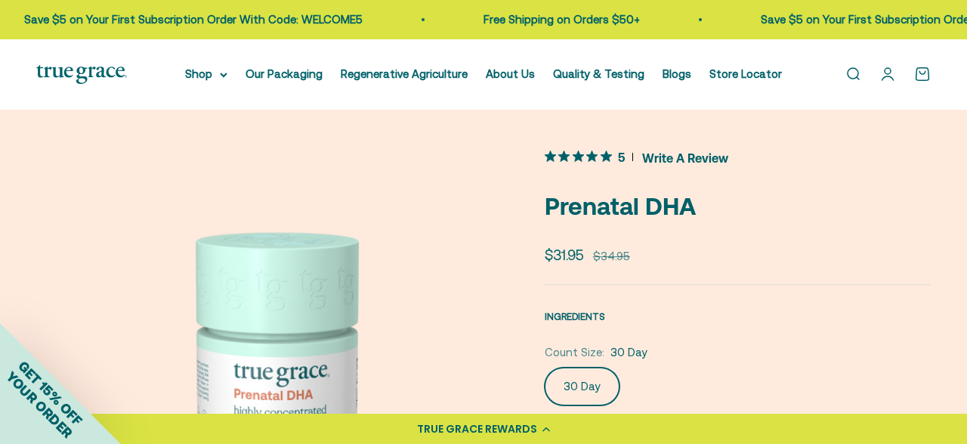
click at [598, 316] on span "INGREDIENTS" at bounding box center [575, 316] width 60 height 11
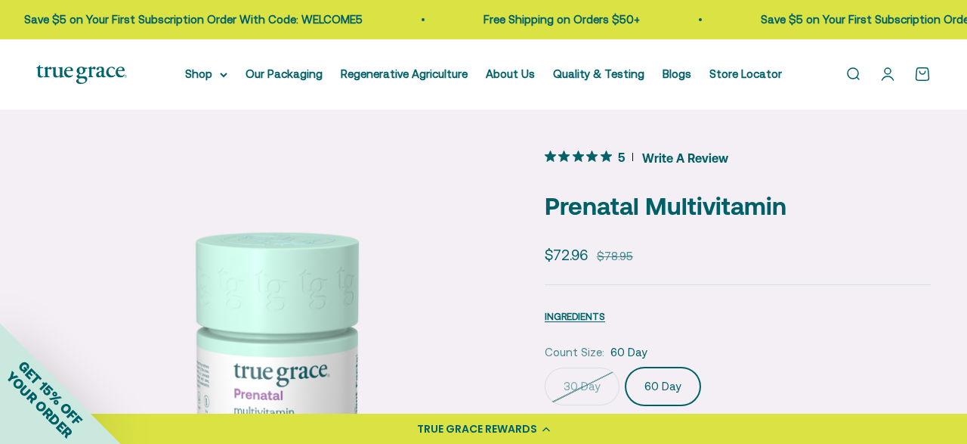
scroll to position [0, 481]
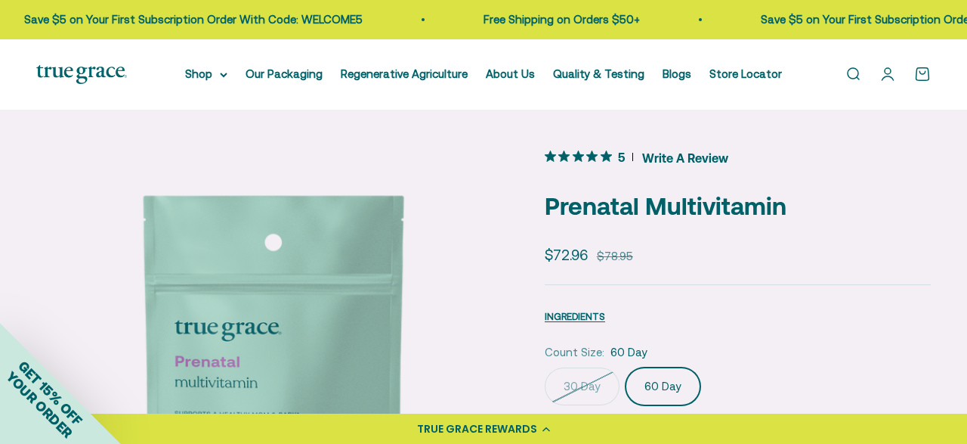
click at [571, 309] on button "INGREDIENTS" at bounding box center [575, 316] width 60 height 18
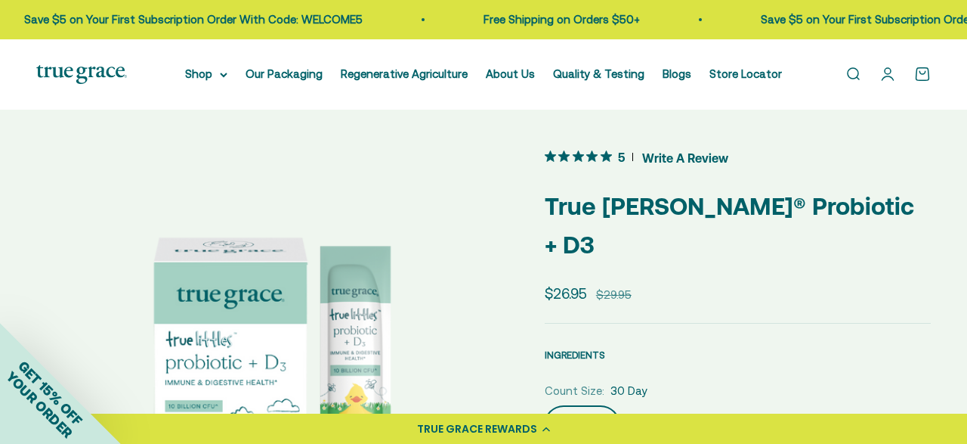
click at [592, 349] on span "INGREDIENTS" at bounding box center [575, 354] width 60 height 11
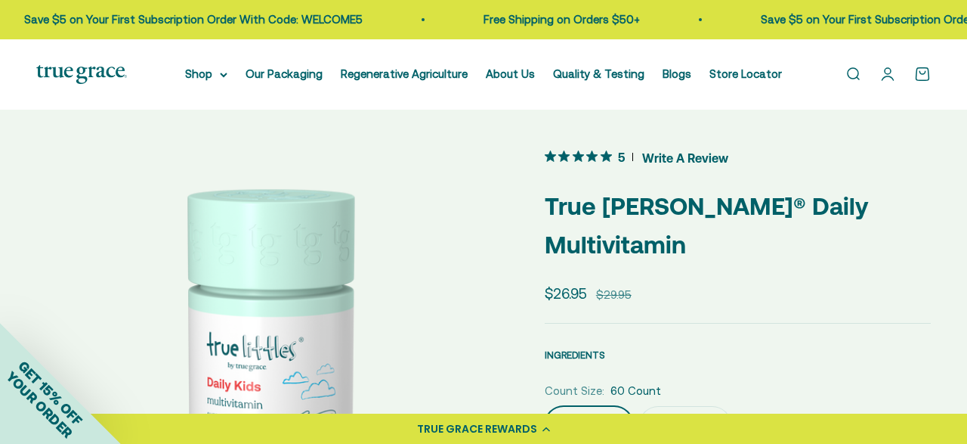
click at [586, 349] on span "INGREDIENTS" at bounding box center [575, 354] width 60 height 11
